Goal: Transaction & Acquisition: Purchase product/service

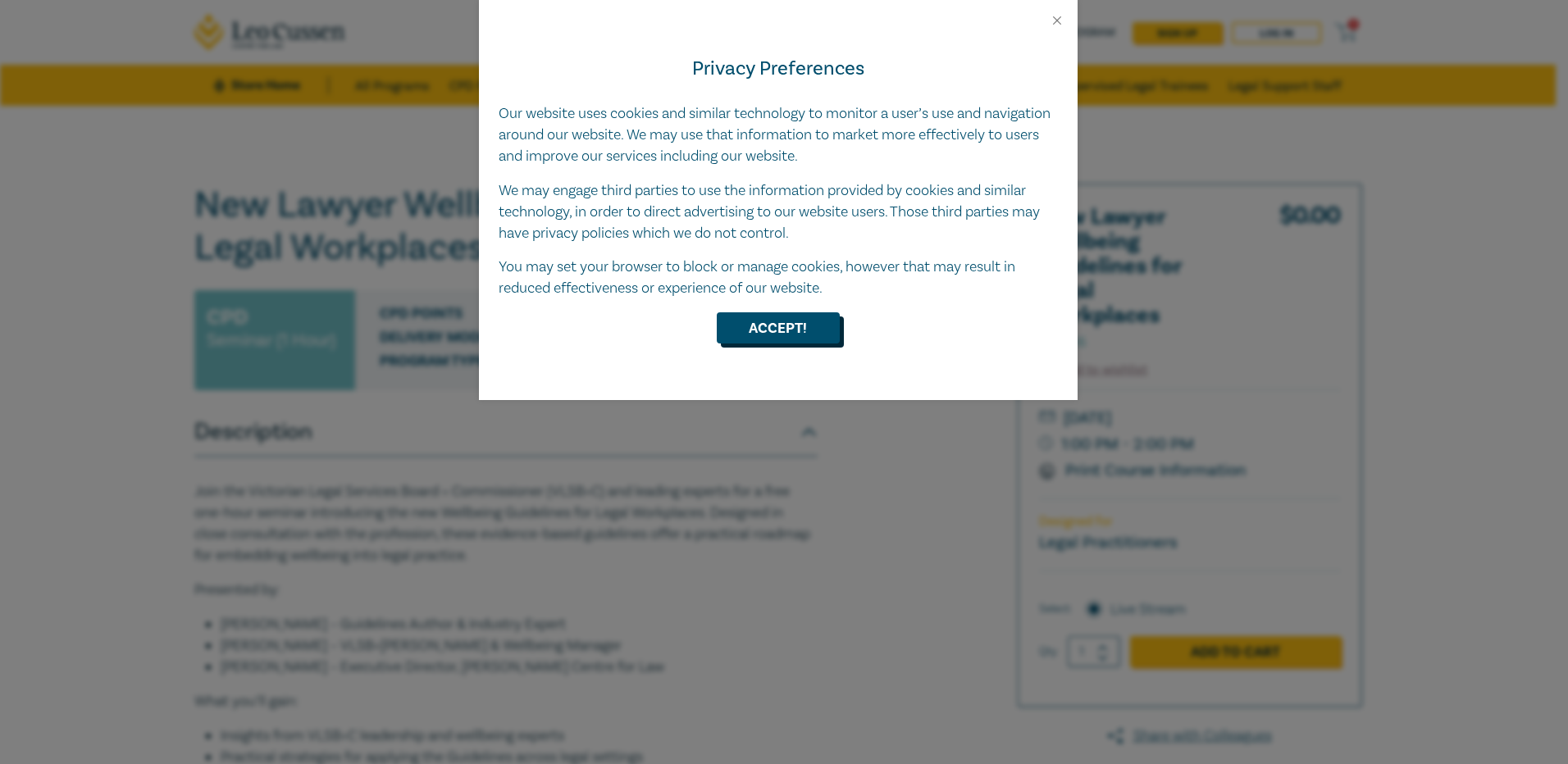
click at [752, 334] on button "Accept!" at bounding box center [778, 327] width 123 height 31
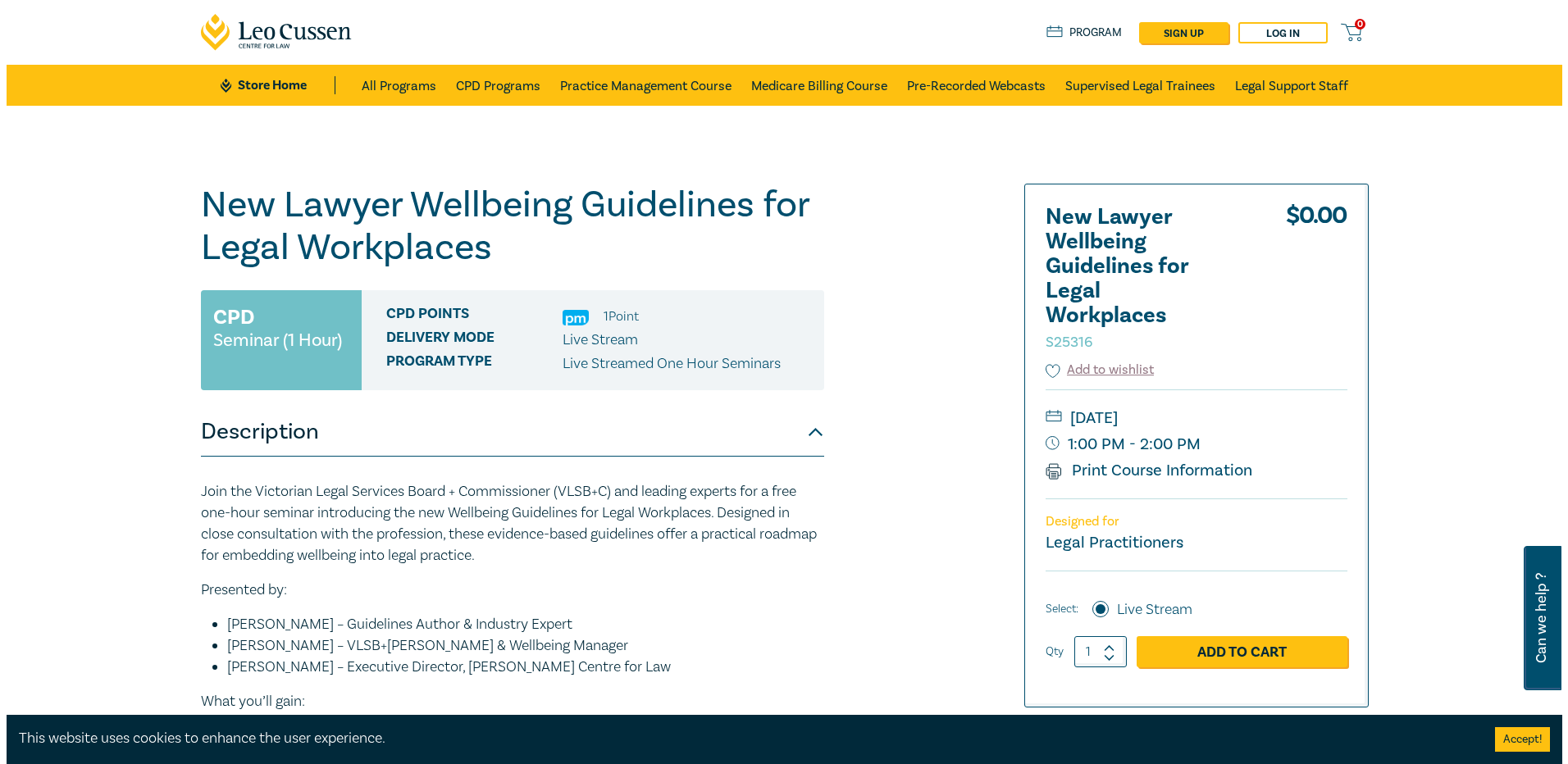
scroll to position [82, 0]
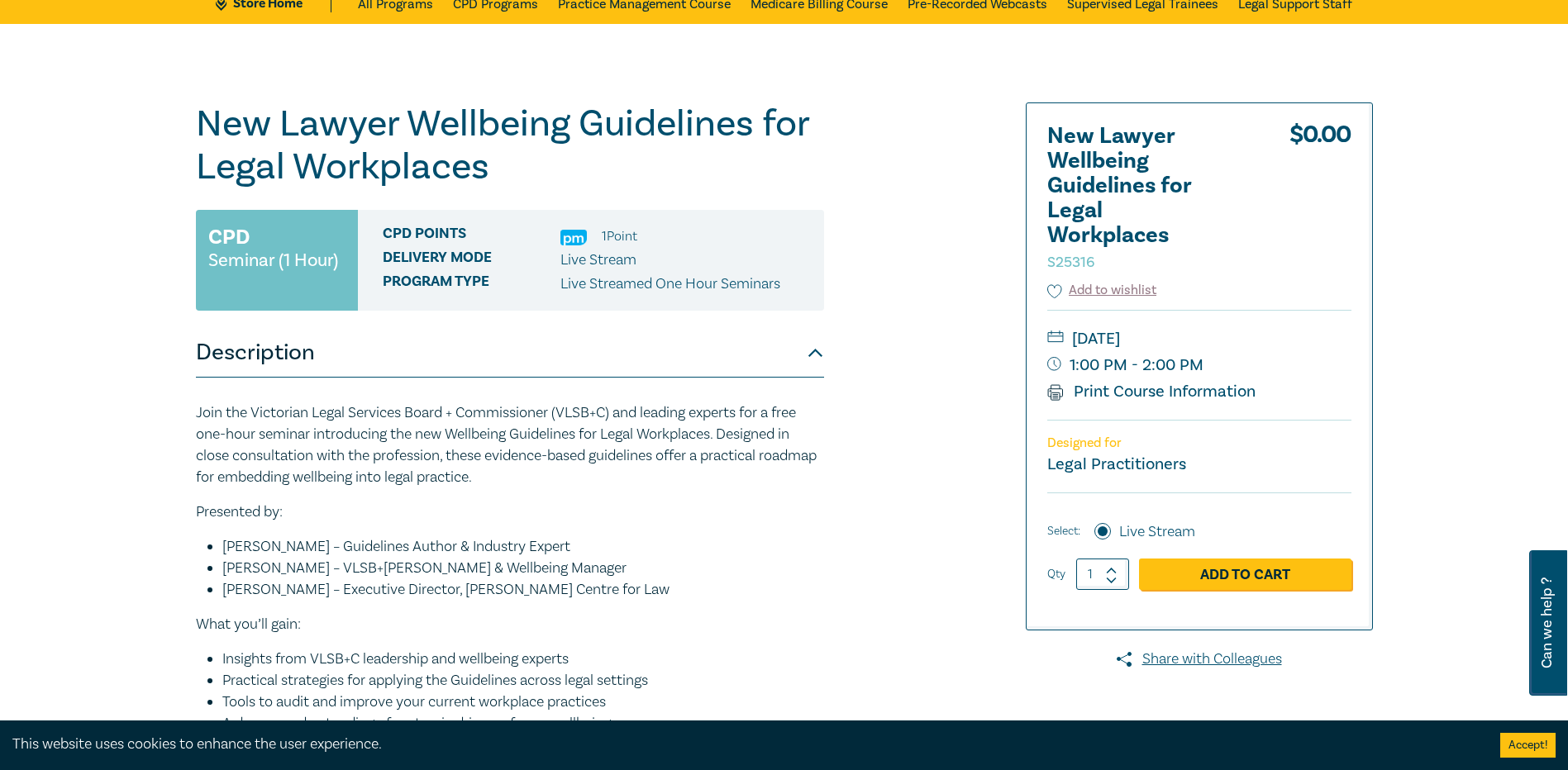
click at [1176, 393] on link "Print Course Information" at bounding box center [1151, 391] width 209 height 22
click at [1218, 574] on link "Add to Cart" at bounding box center [1245, 574] width 213 height 32
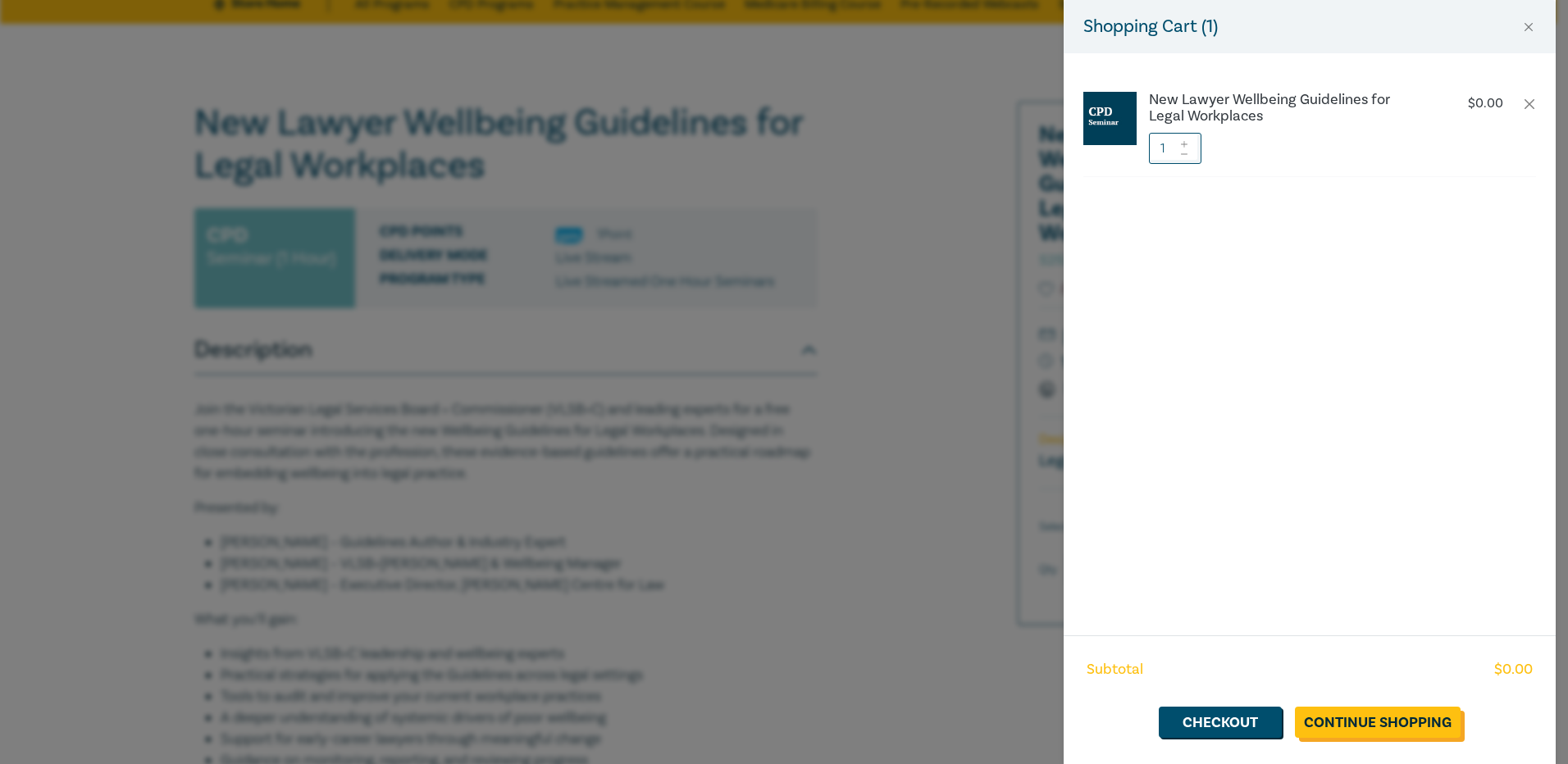
click at [1380, 716] on link "Continue Shopping" at bounding box center [1378, 722] width 166 height 31
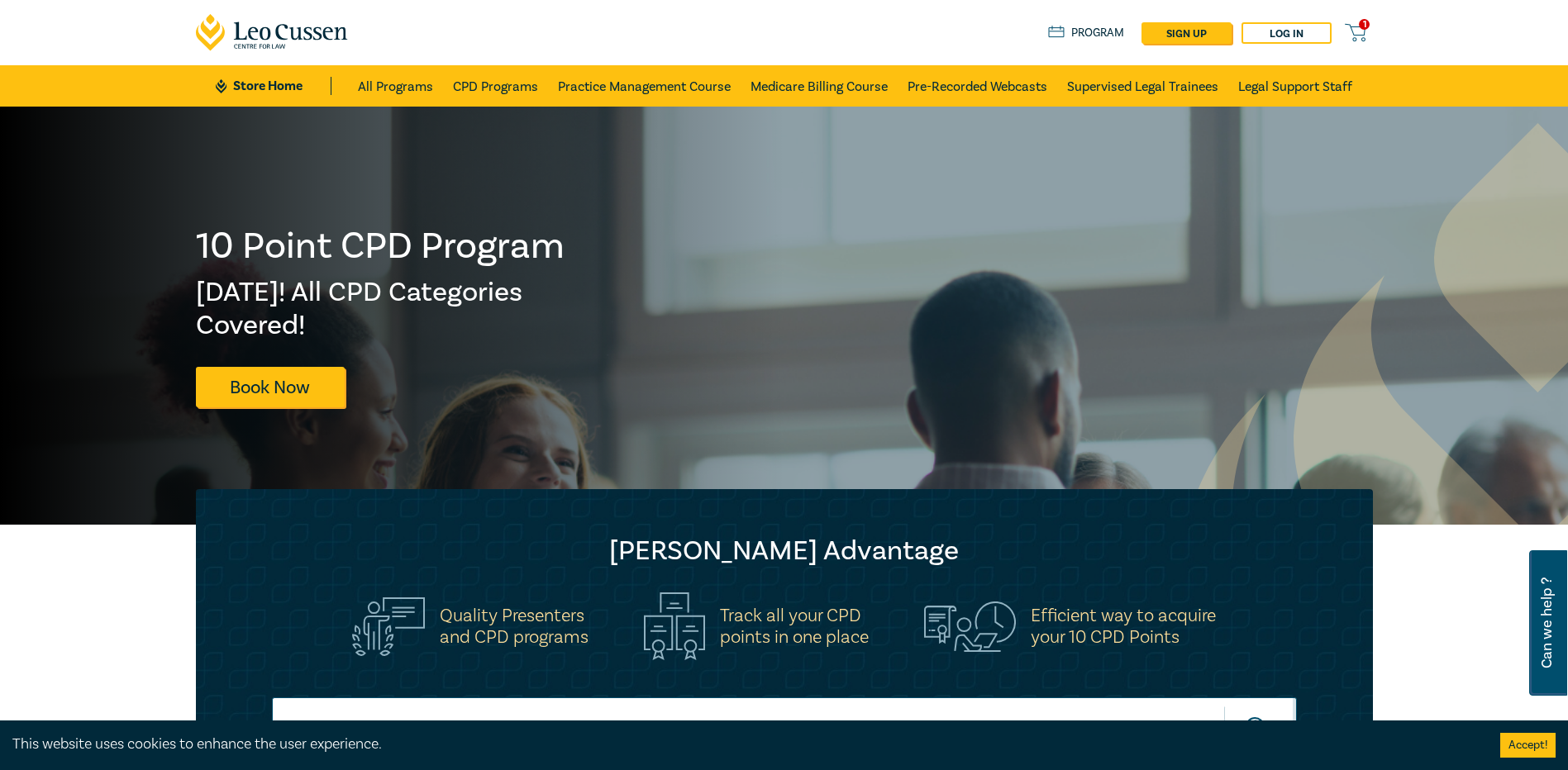
click at [1355, 32] on icon at bounding box center [1355, 33] width 21 height 21
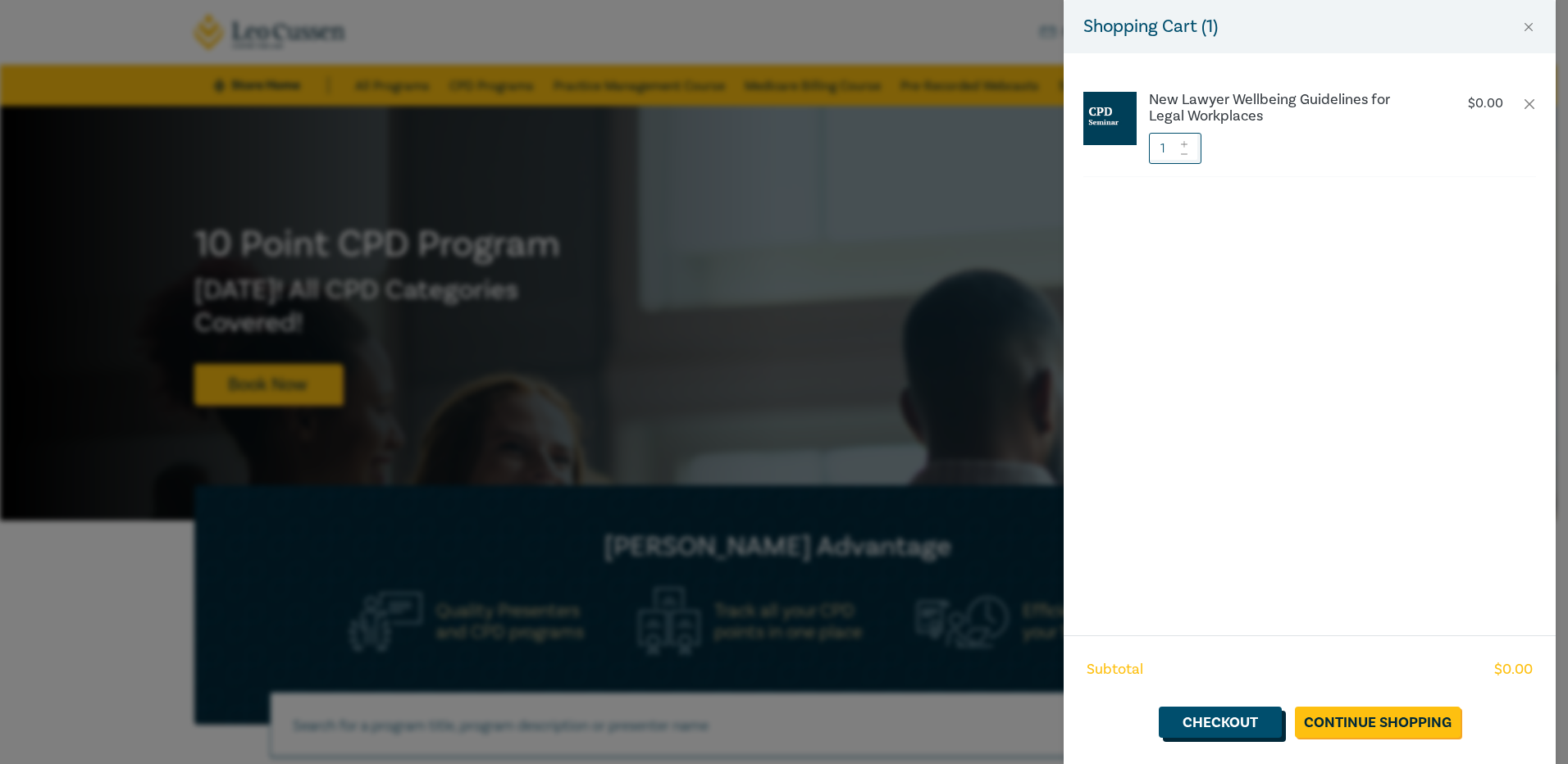
click at [1247, 725] on link "Checkout" at bounding box center [1220, 722] width 123 height 31
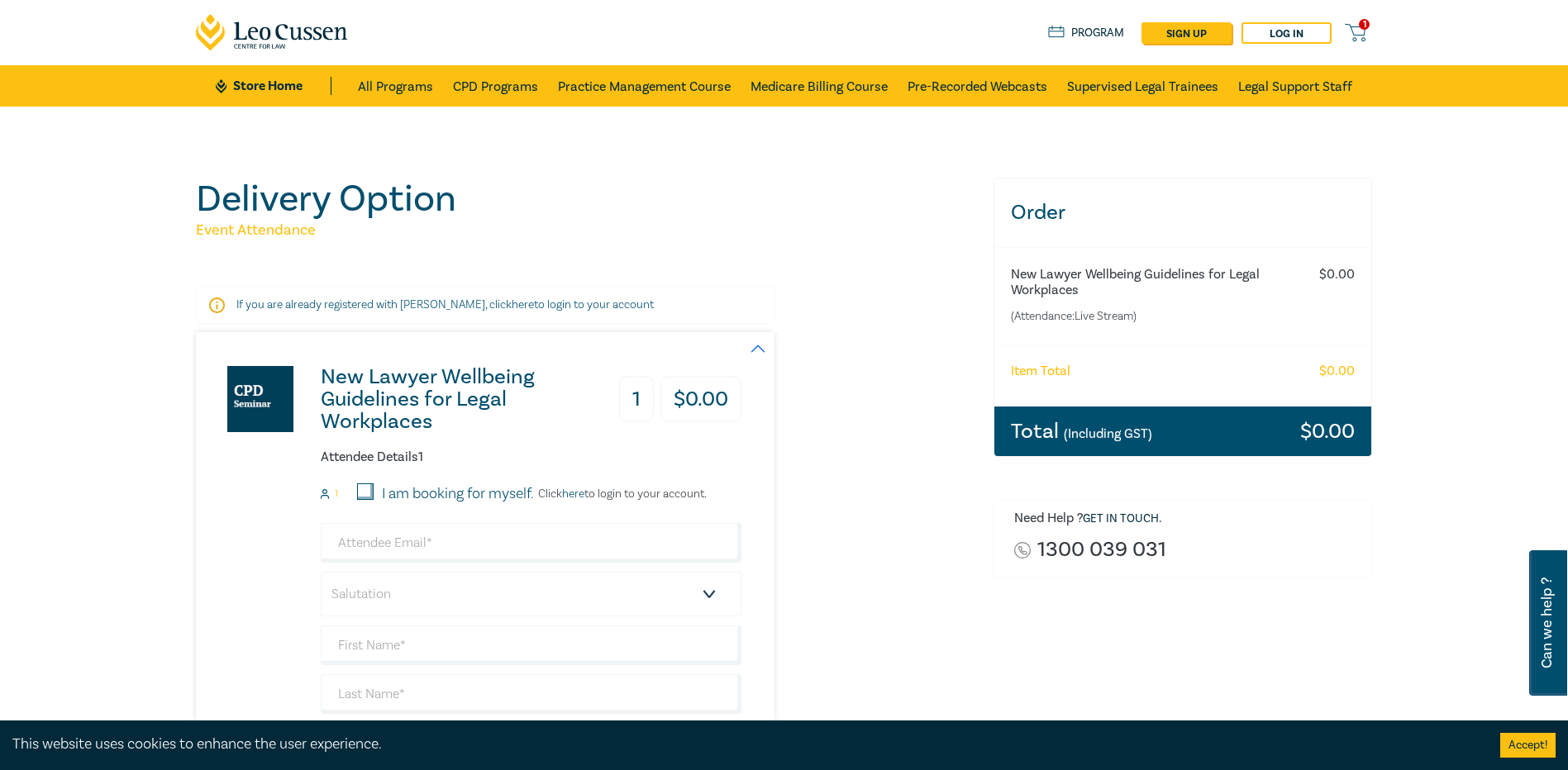
scroll to position [248, 0]
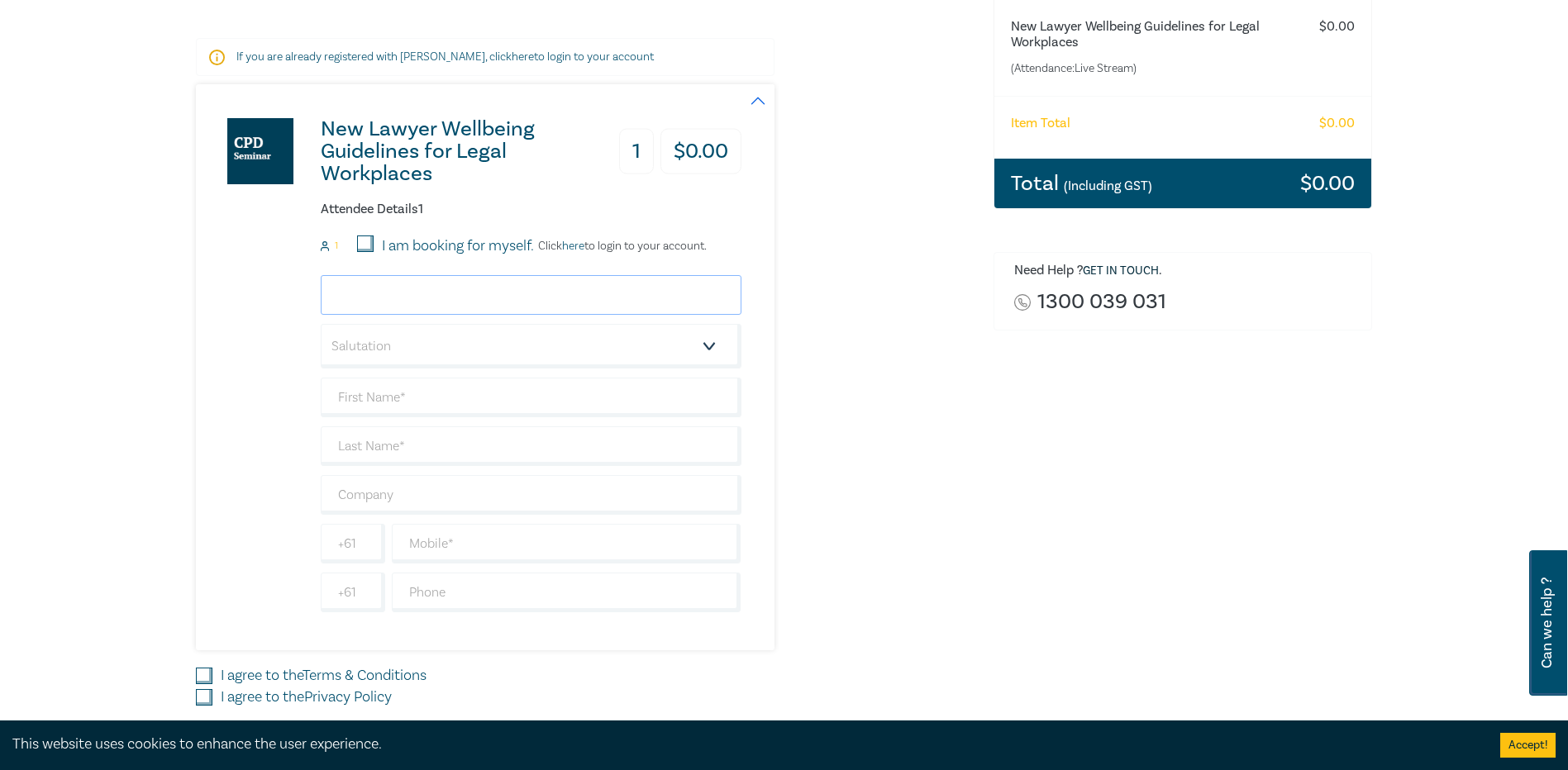
click at [434, 298] on input "email" at bounding box center [531, 295] width 420 height 40
click at [363, 239] on input "I am booking for myself." at bounding box center [365, 244] width 16 height 16
checkbox input "false"
click at [409, 294] on input "email" at bounding box center [531, 295] width 420 height 40
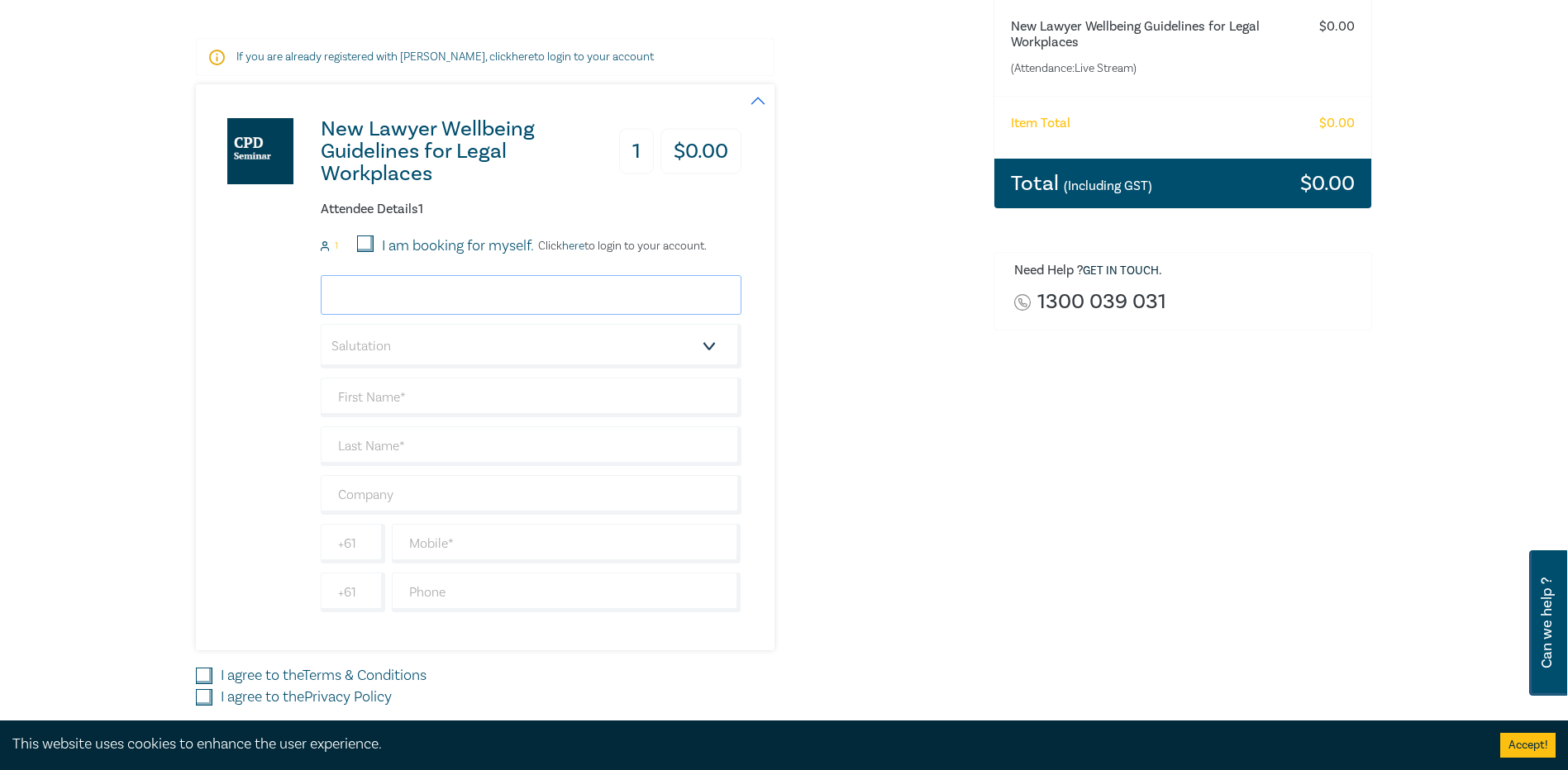
type input "[EMAIL_ADDRESS][DOMAIN_NAME]"
type input "[PERSON_NAME]"
type input "DE GROOTS [PERSON_NAME] AND ESTATE LAWYERS"
type input "[PHONE_NUMBER]"
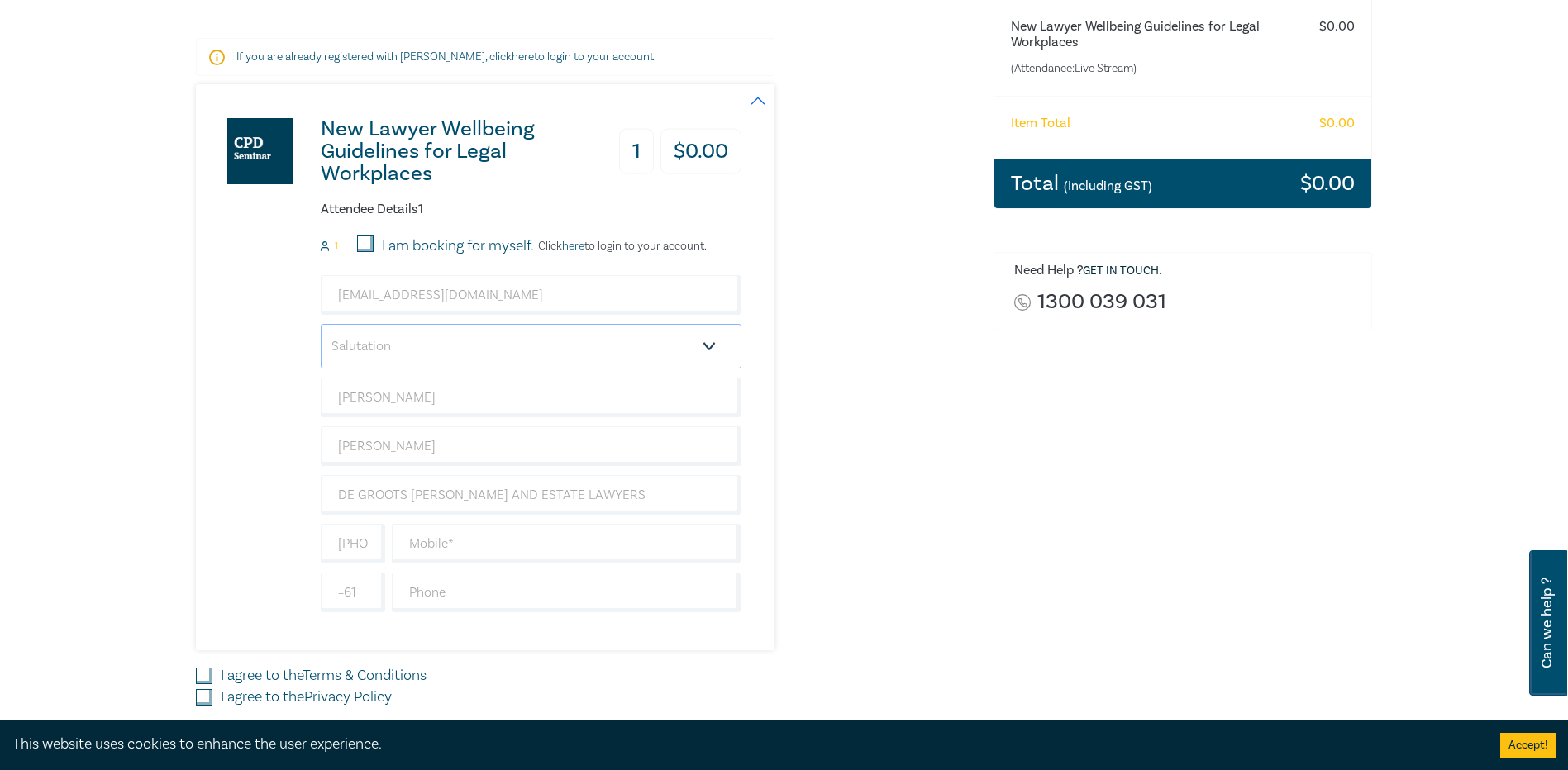
click at [442, 352] on select "Salutation Mr. Mrs. Ms. Miss Dr. Prof. Other" at bounding box center [531, 345] width 420 height 44
select select "Miss"
click at [321, 324] on select "Salutation Mr. Mrs. Ms. Miss Dr. Prof. Other" at bounding box center [531, 345] width 420 height 44
click at [448, 540] on input "text" at bounding box center [566, 544] width 350 height 40
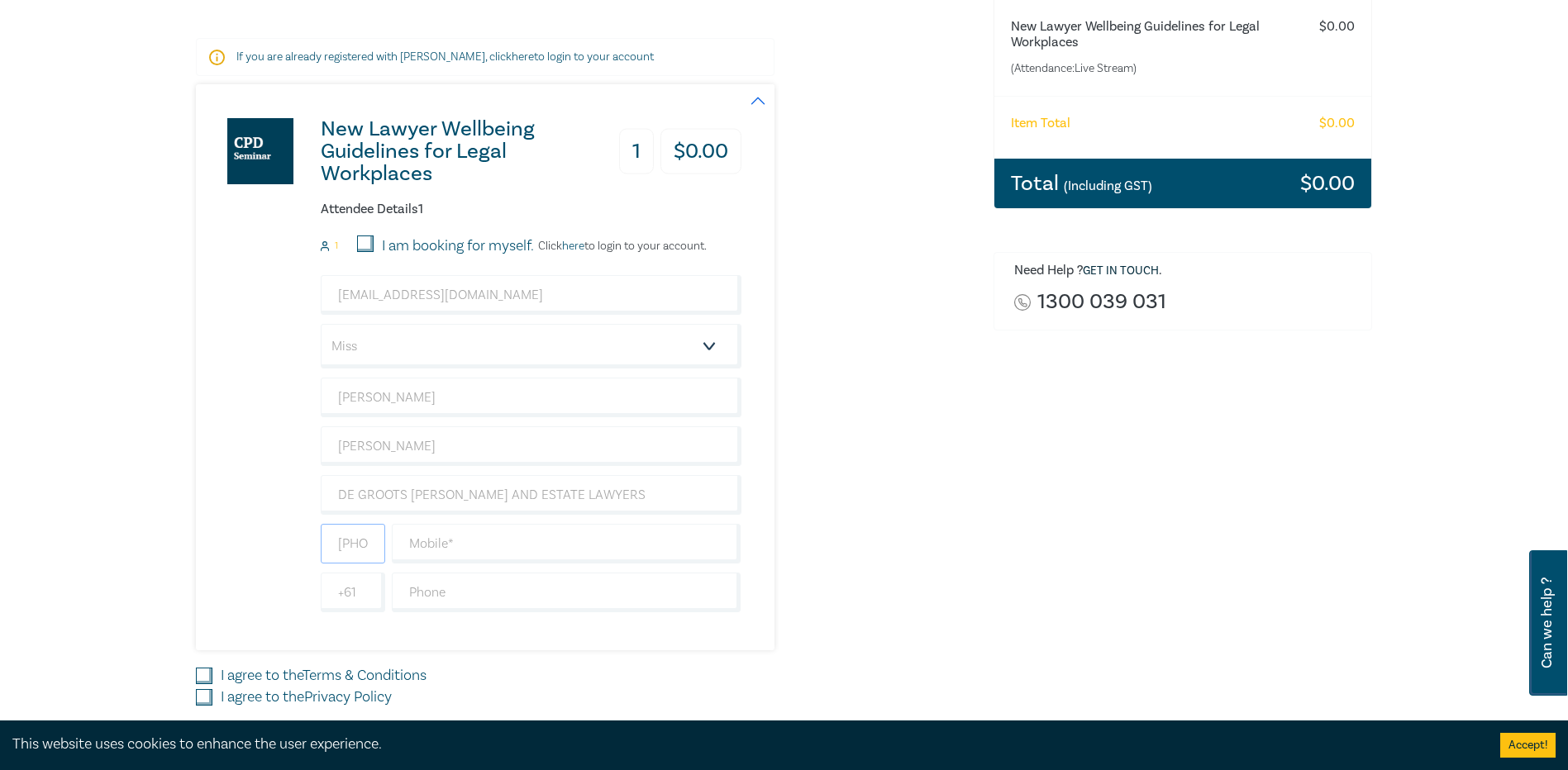
drag, startPoint x: 368, startPoint y: 547, endPoint x: 313, endPoint y: 536, distance: 56.1
click at [311, 536] on div "New Lawyer Wellbeing Guidelines for Legal Workplaces 1 $ 0.00 Attendee Details …" at bounding box center [468, 367] width 545 height 566
type input "1017000"
click at [439, 550] on input "text" at bounding box center [566, 544] width 350 height 40
click at [440, 587] on input "text" at bounding box center [566, 593] width 350 height 40
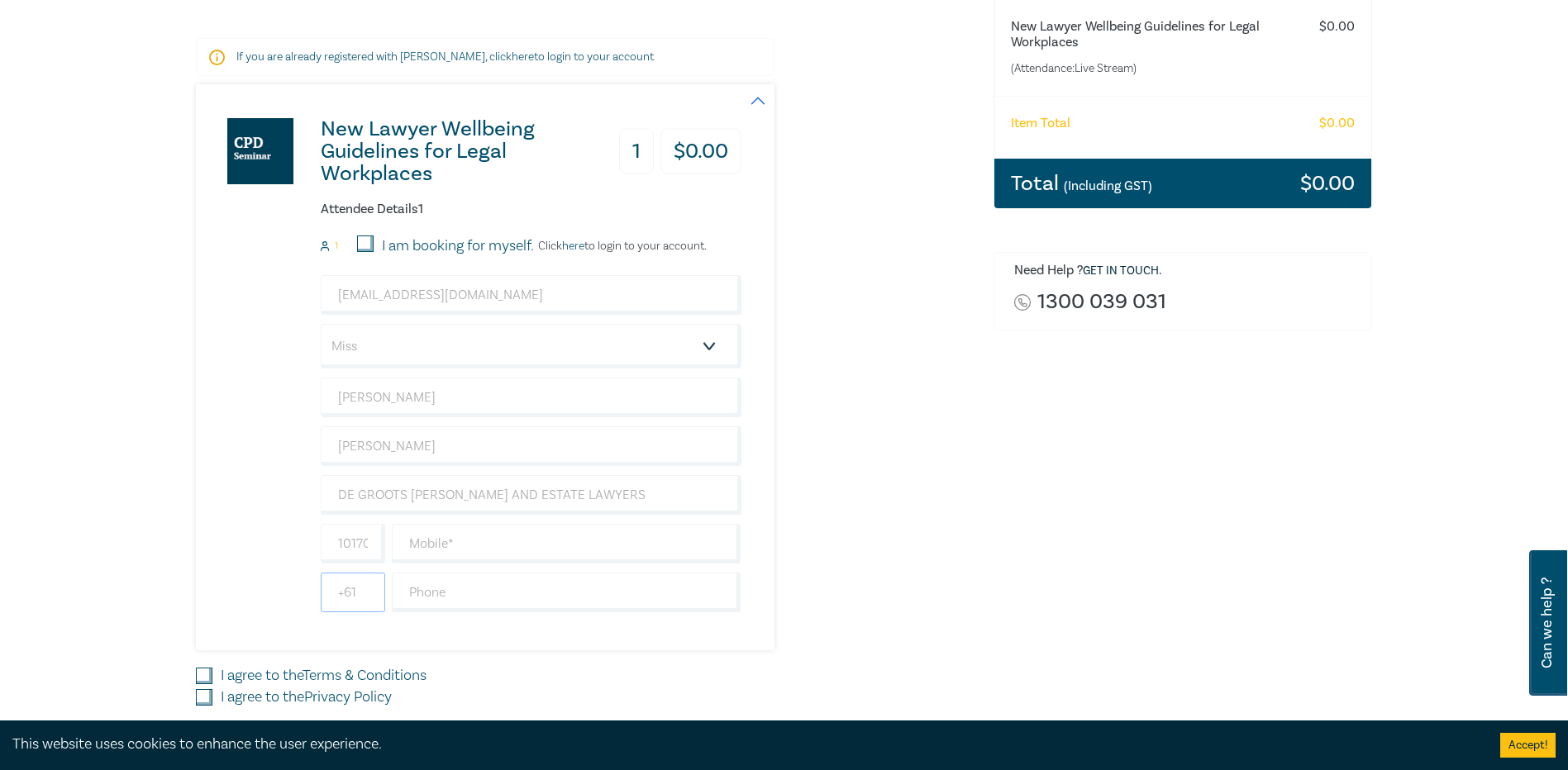
drag, startPoint x: 376, startPoint y: 590, endPoint x: 290, endPoint y: 578, distance: 86.8
click at [290, 578] on div "New Lawyer Wellbeing Guidelines for Legal Workplaces 1 $ 0.00 Attendee Details …" at bounding box center [468, 367] width 545 height 566
click at [345, 536] on input "1017000" at bounding box center [353, 544] width 64 height 40
type input "117000"
type input "0"
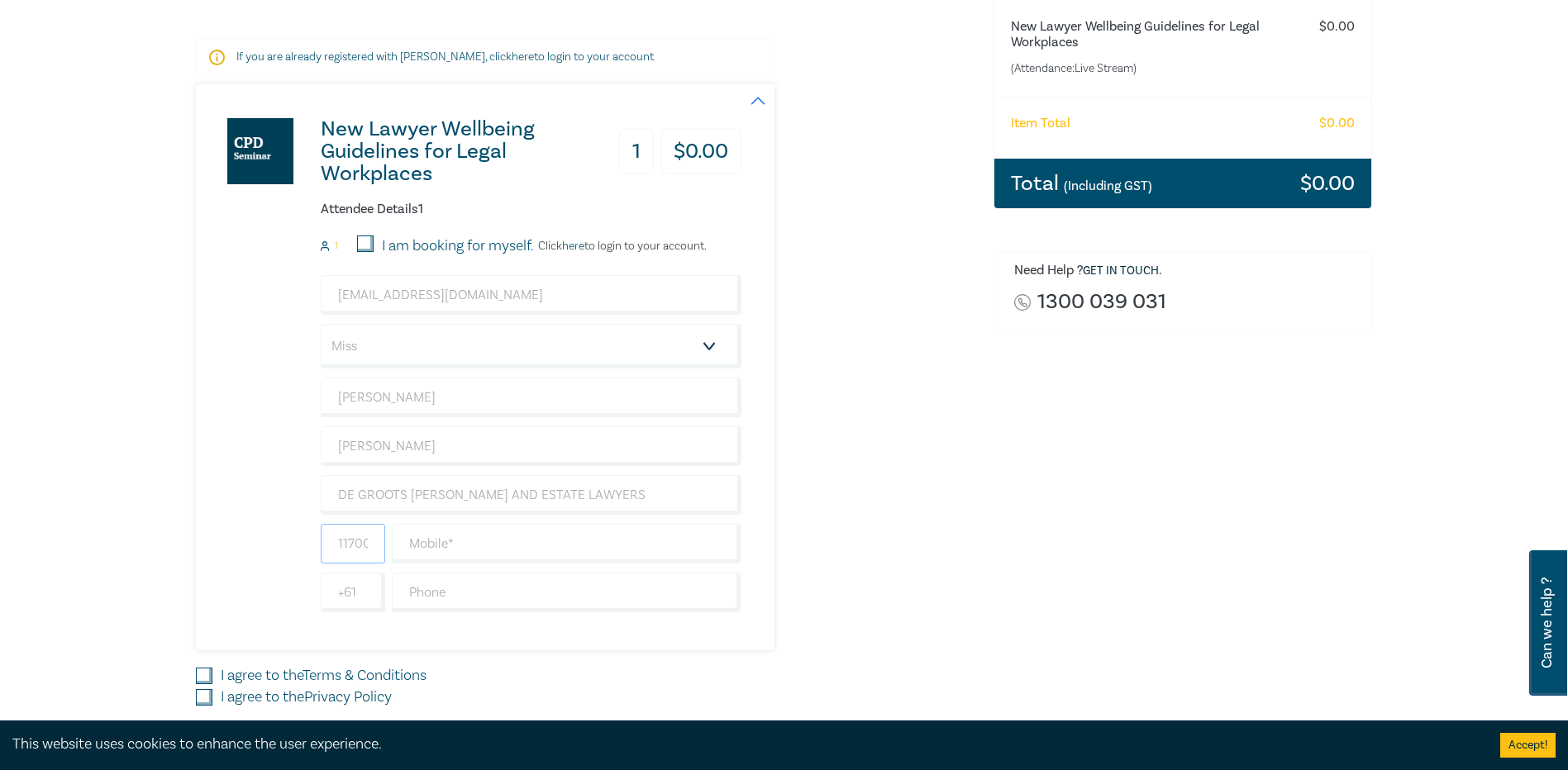
drag, startPoint x: 364, startPoint y: 545, endPoint x: 320, endPoint y: 542, distance: 44.1
click at [321, 542] on input "117000" at bounding box center [353, 544] width 64 height 40
type input "00"
click at [452, 549] on input "text" at bounding box center [566, 544] width 350 height 40
type input "0452140150"
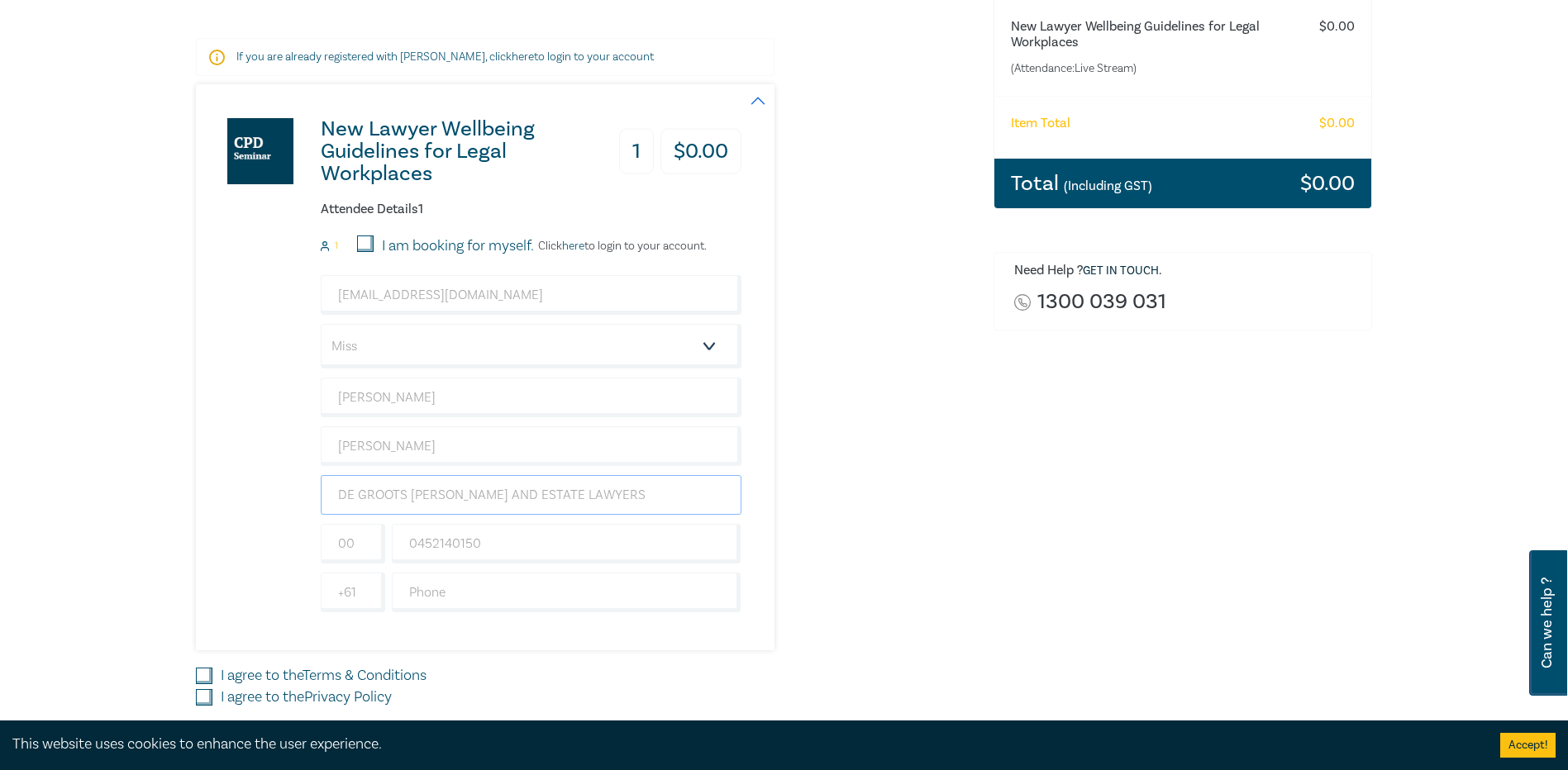
click at [533, 492] on input "DE GROOTS [PERSON_NAME] AND ESTATE LAWYERS" at bounding box center [531, 495] width 420 height 40
drag, startPoint x: 626, startPoint y: 502, endPoint x: 79, endPoint y: 498, distance: 547.0
click at [79, 498] on div "Delivery Option Event Attendance If you are already registered with [PERSON_NAM…" at bounding box center [784, 352] width 1568 height 988
drag, startPoint x: 374, startPoint y: 493, endPoint x: 398, endPoint y: 492, distance: 24.0
click at [374, 493] on input "text" at bounding box center [531, 495] width 420 height 40
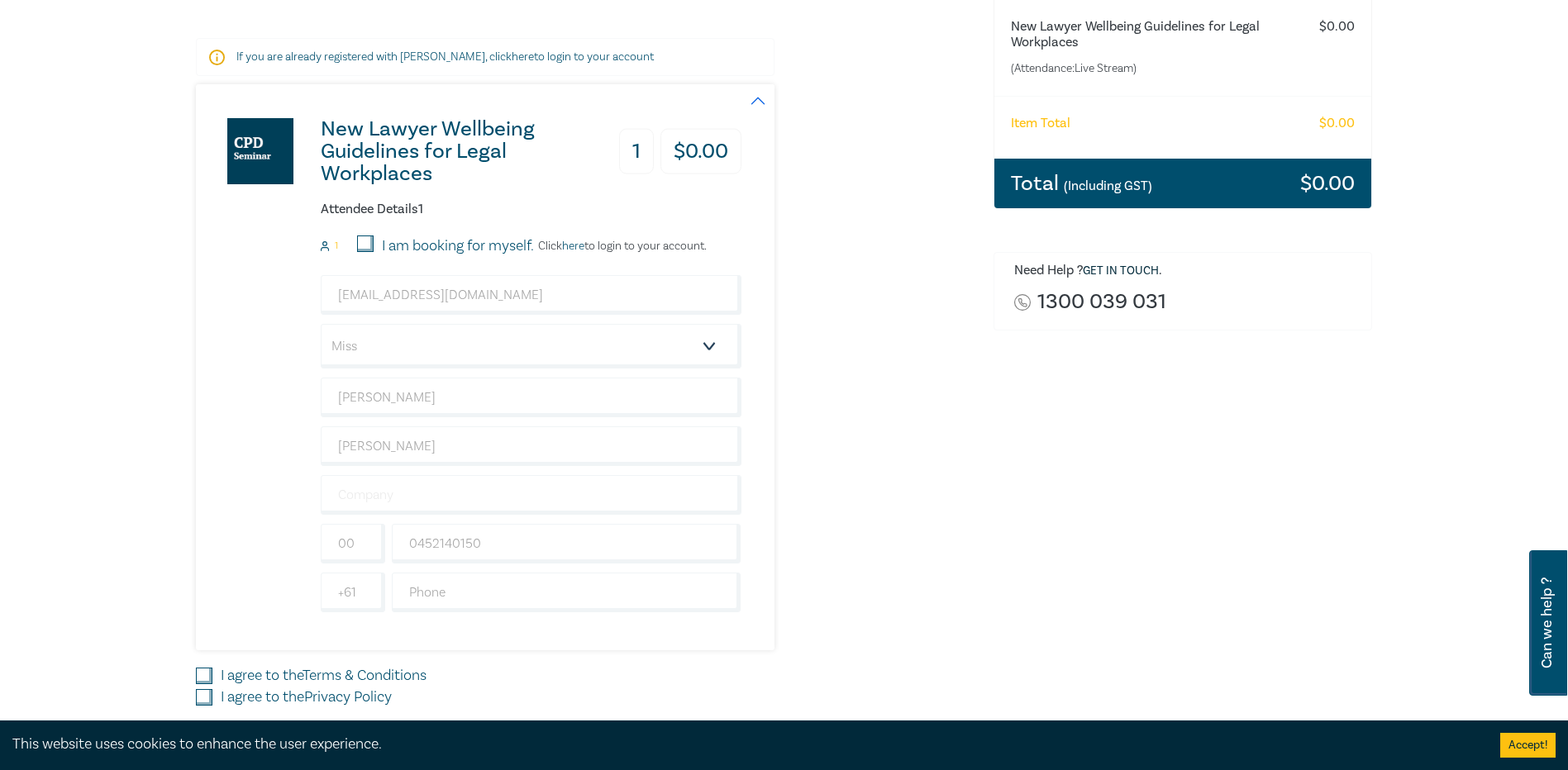
click at [896, 474] on div "New Lawyer Wellbeing Guidelines for Legal Workplaces 1 $ 0.00 Attendee Details …" at bounding box center [585, 367] width 778 height 566
click at [452, 501] on input "text" at bounding box center [531, 495] width 420 height 40
type input "DE GROOTS [PERSON_NAME] AND ESTATE LAWYERS"
type input "[GEOGRAPHIC_DATA]"
click at [418, 595] on input "text" at bounding box center [566, 593] width 350 height 40
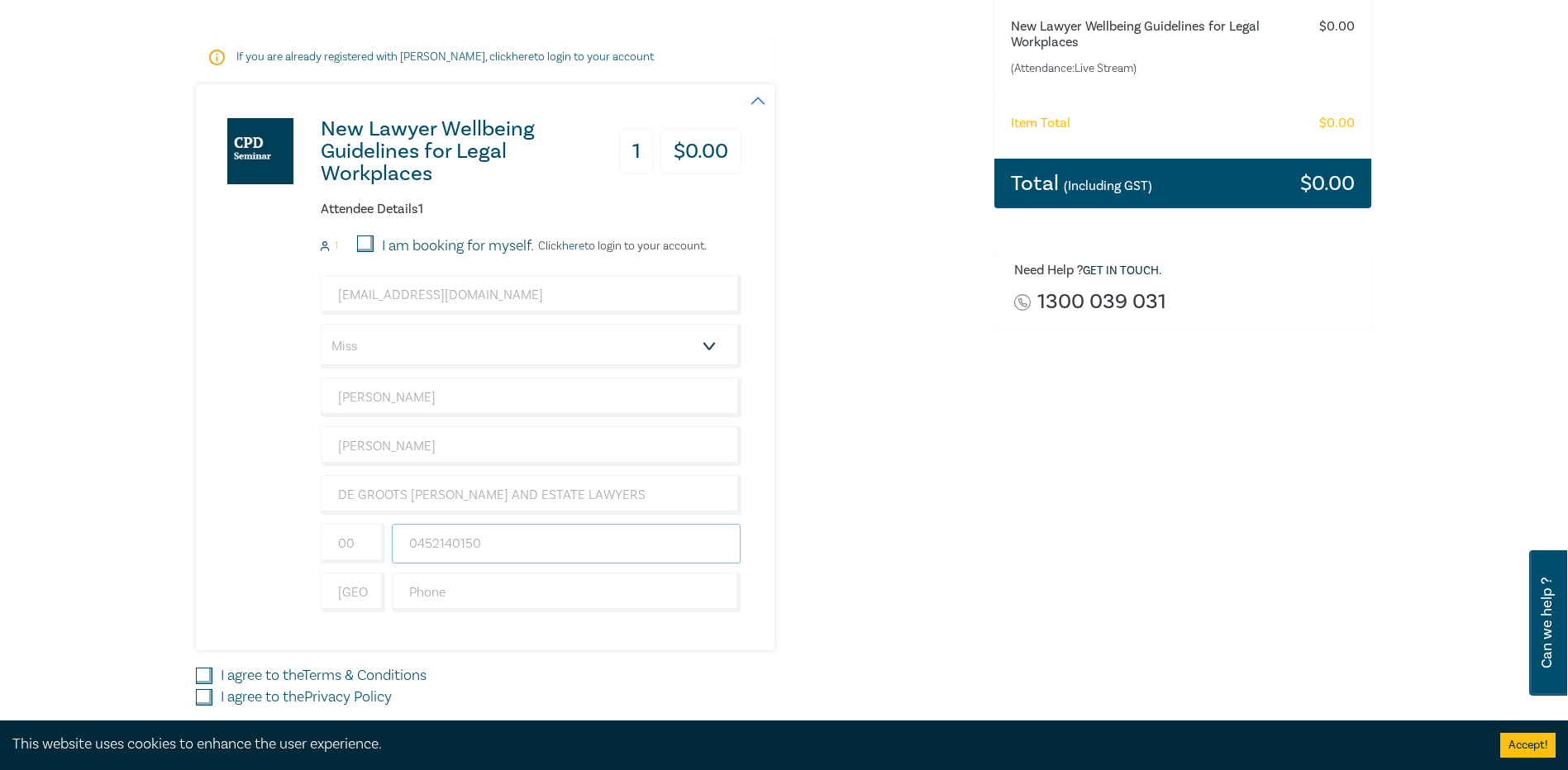
click at [395, 542] on input "0452140150" at bounding box center [566, 544] width 350 height 40
click at [417, 588] on input "text" at bounding box center [566, 593] width 350 height 40
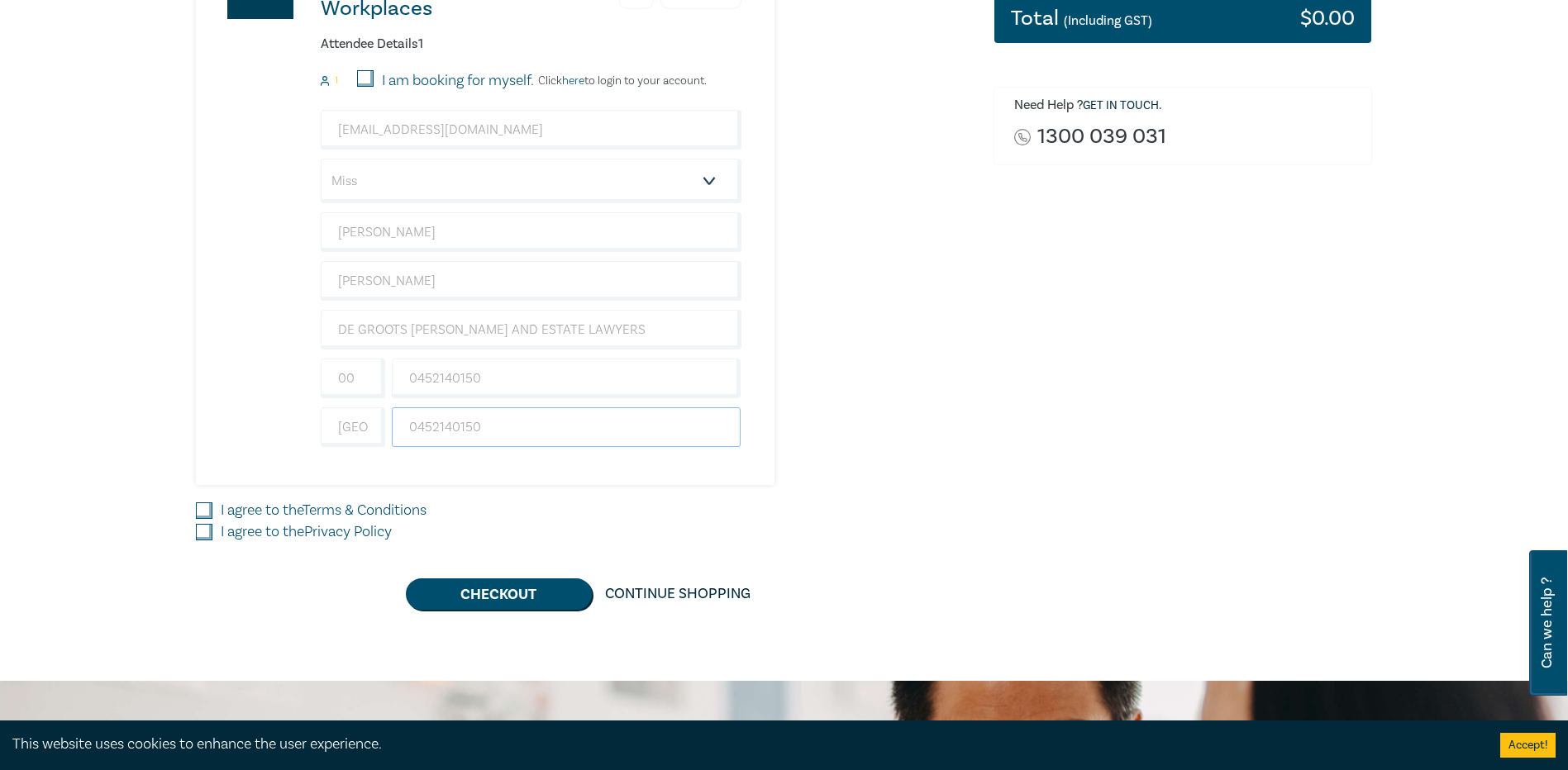
type input "0452140150"
click at [198, 511] on input "I agree to the Terms & Conditions" at bounding box center [204, 511] width 16 height 16
checkbox input "true"
click at [205, 535] on input "I agree to the Privacy Policy" at bounding box center [204, 532] width 16 height 16
checkbox input "true"
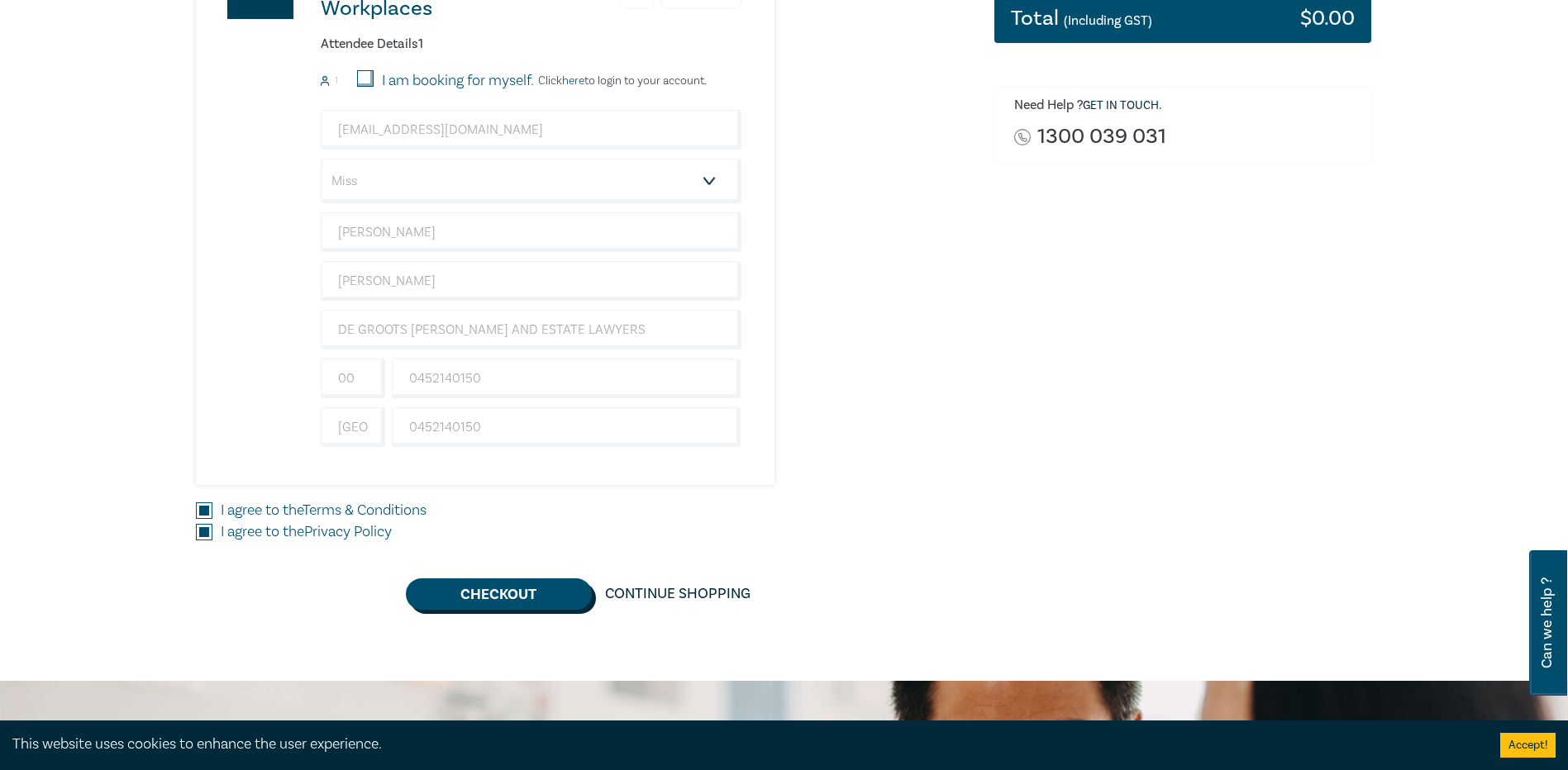
click at [496, 603] on button "Checkout" at bounding box center [499, 594] width 186 height 32
